Goal: Task Accomplishment & Management: Use online tool/utility

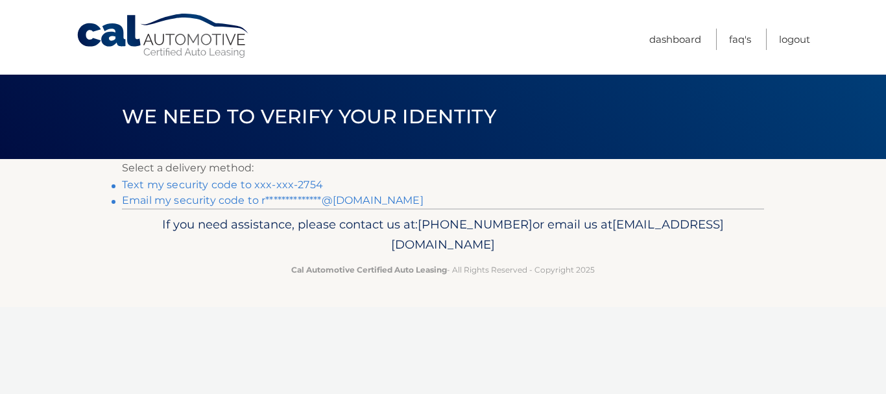
click at [292, 182] on link "Text my security code to xxx-xxx-2754" at bounding box center [222, 184] width 201 height 12
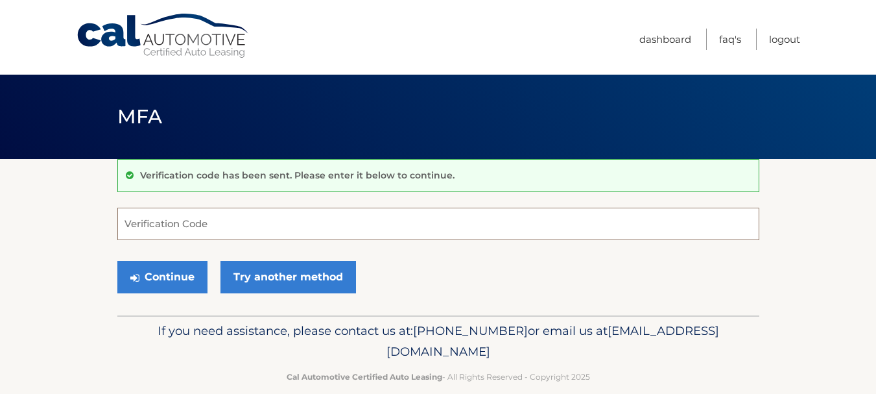
click at [259, 220] on input "Verification Code" at bounding box center [438, 224] width 642 height 32
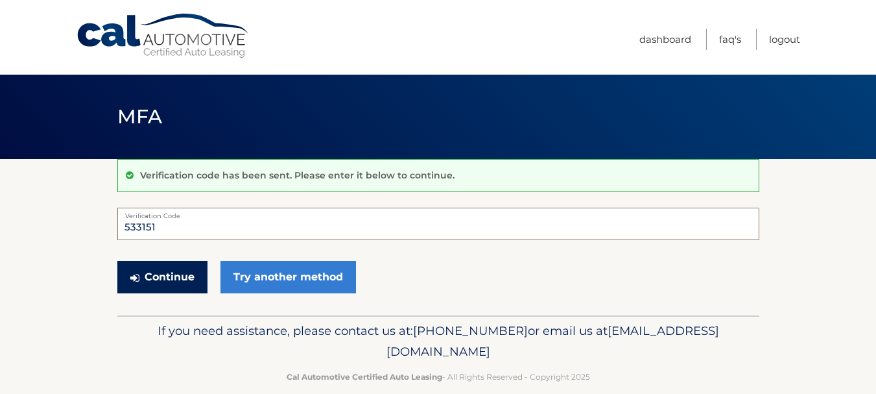
type input "533151"
click at [173, 283] on button "Continue" at bounding box center [162, 277] width 90 height 32
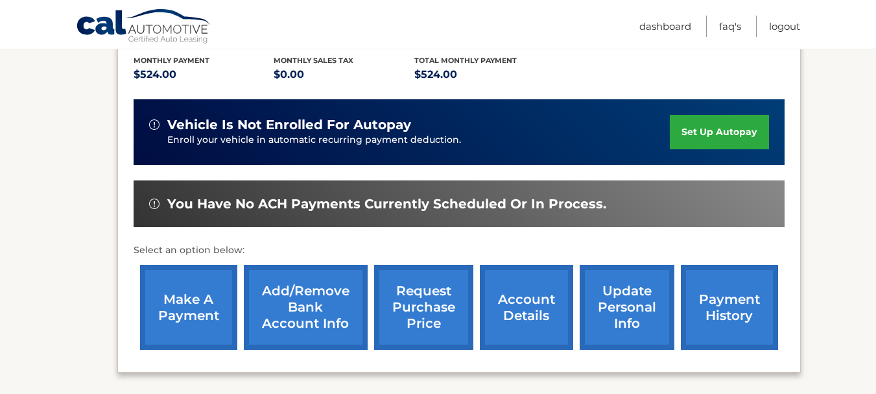
scroll to position [324, 0]
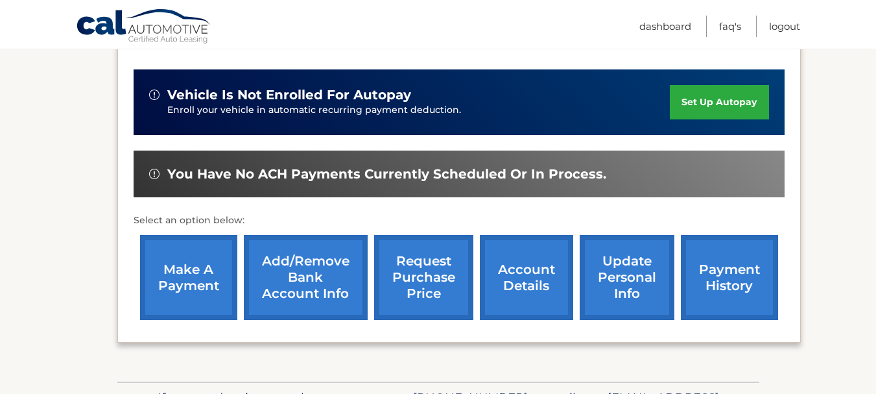
click at [188, 276] on link "make a payment" at bounding box center [188, 277] width 97 height 85
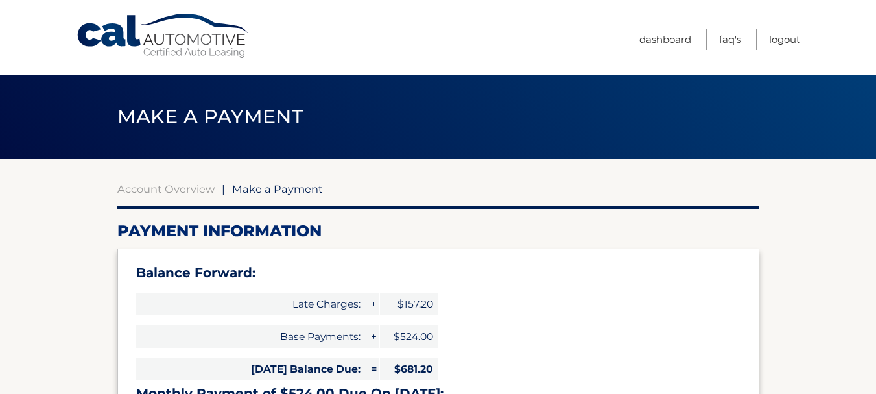
select select "MGM1YzMwNGQtNDJiMS00OWYzLTk5NGItMGM4MjFjNjQ4NzU0"
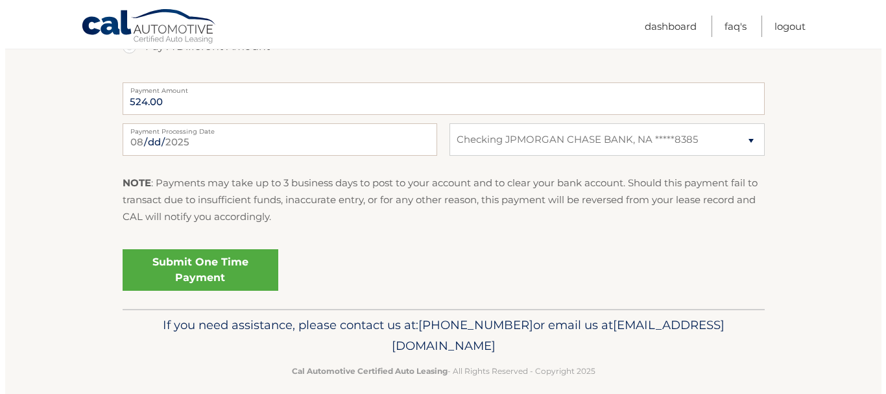
scroll to position [621, 0]
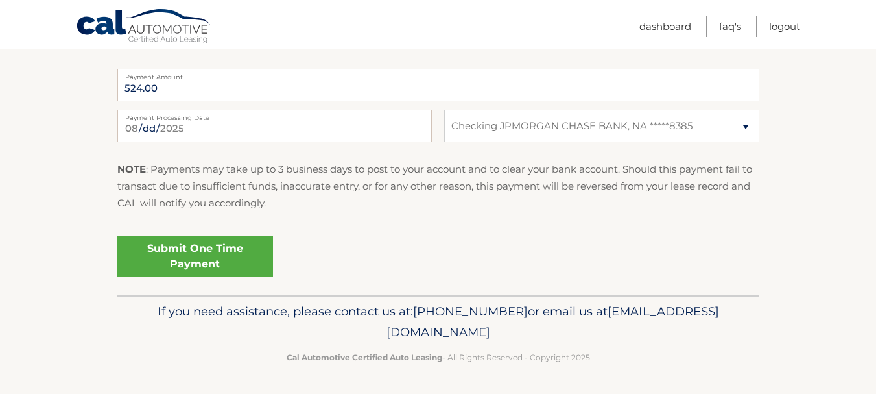
click at [226, 251] on link "Submit One Time Payment" at bounding box center [195, 256] width 156 height 42
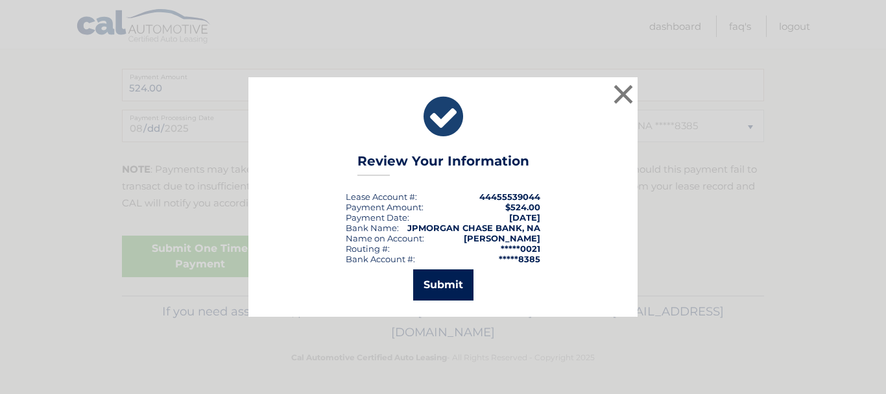
click at [460, 285] on button "Submit" at bounding box center [443, 284] width 60 height 31
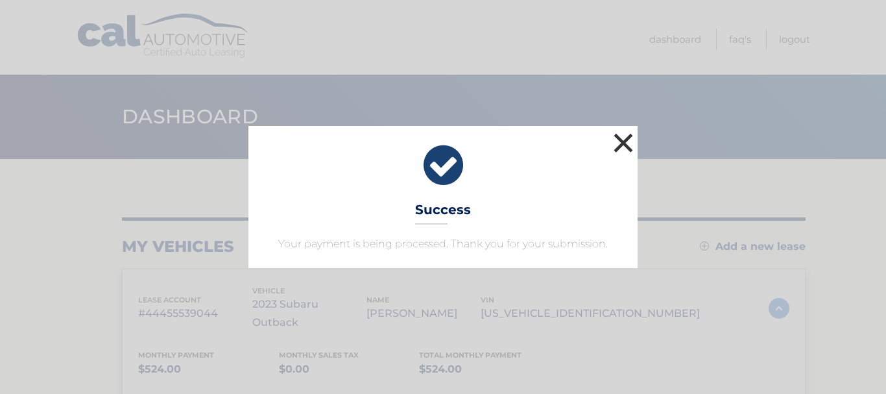
click at [626, 136] on button "×" at bounding box center [623, 143] width 26 height 26
